Goal: Navigation & Orientation: Go to known website

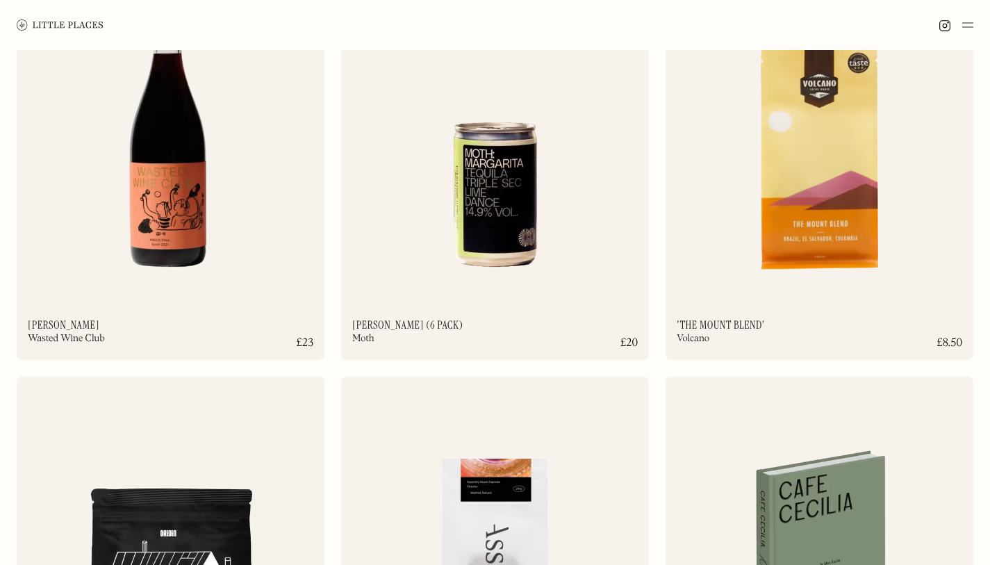
scroll to position [1335, 0]
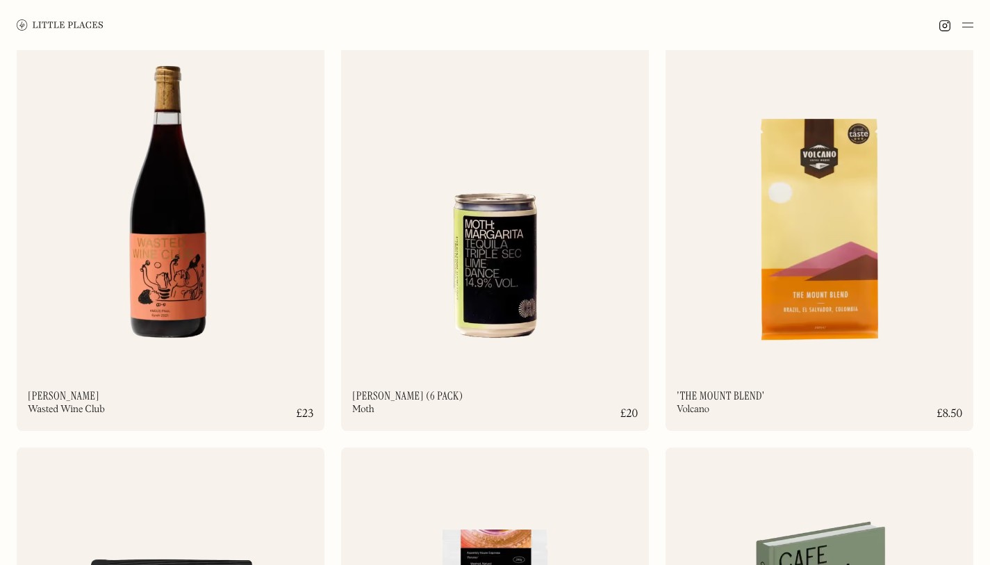
click at [70, 22] on img at bounding box center [60, 24] width 87 height 10
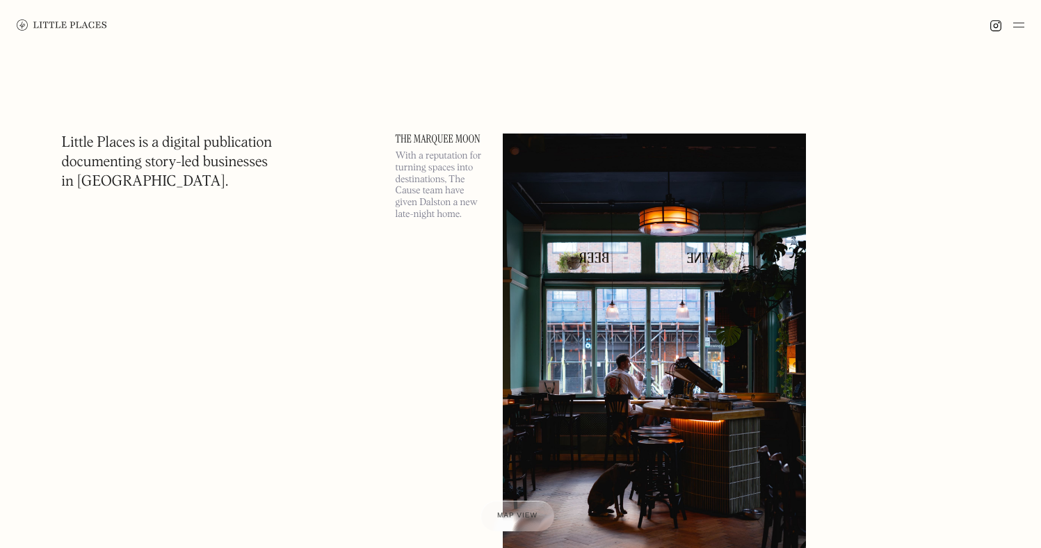
click at [61, 22] on img at bounding box center [62, 24] width 90 height 11
